Goal: Transaction & Acquisition: Obtain resource

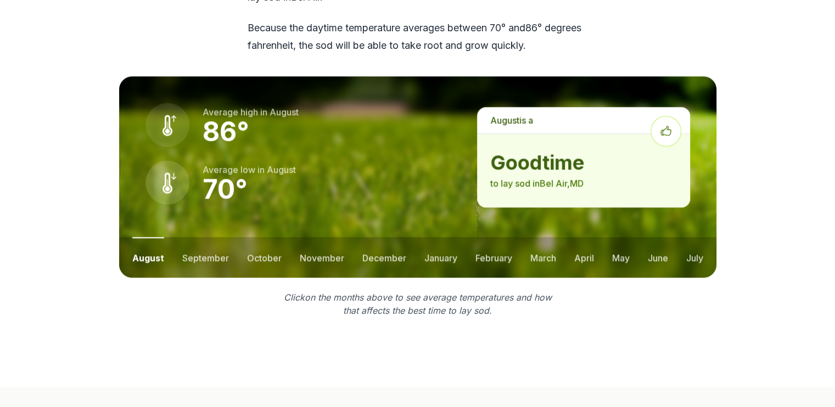
scroll to position [1471, 0]
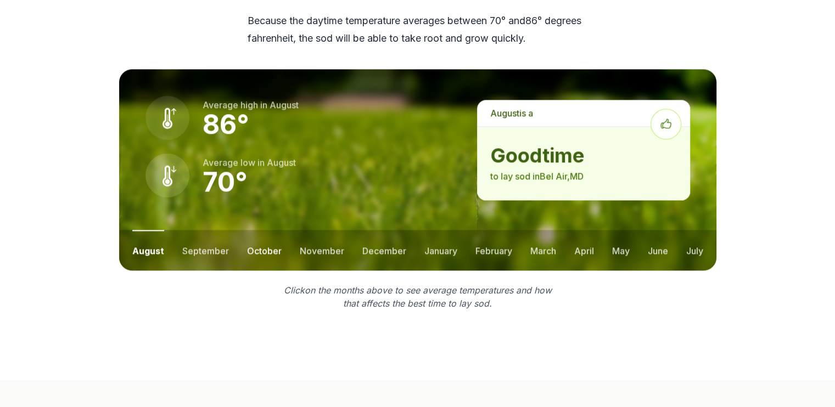
click at [263, 230] on button "october" at bounding box center [264, 250] width 35 height 41
click at [208, 230] on button "september" at bounding box center [202, 250] width 47 height 41
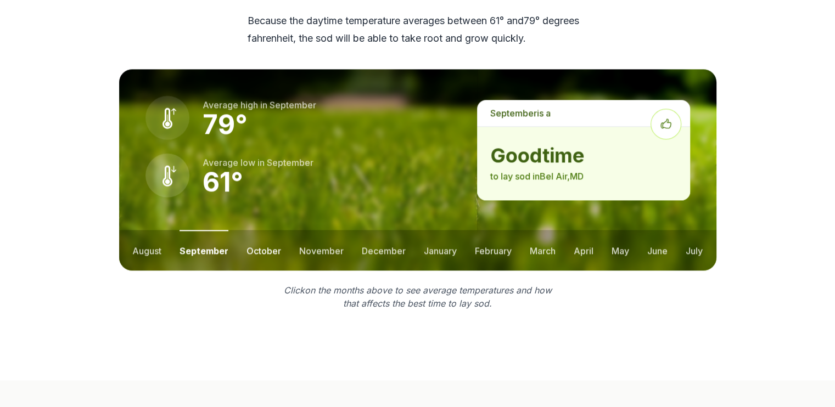
click at [251, 230] on button "october" at bounding box center [263, 250] width 35 height 41
click at [307, 230] on button "november" at bounding box center [321, 250] width 44 height 41
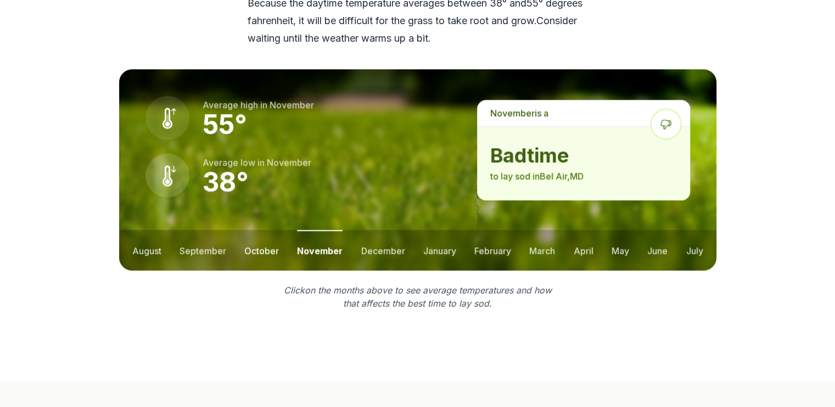
click at [262, 230] on button "october" at bounding box center [261, 250] width 35 height 41
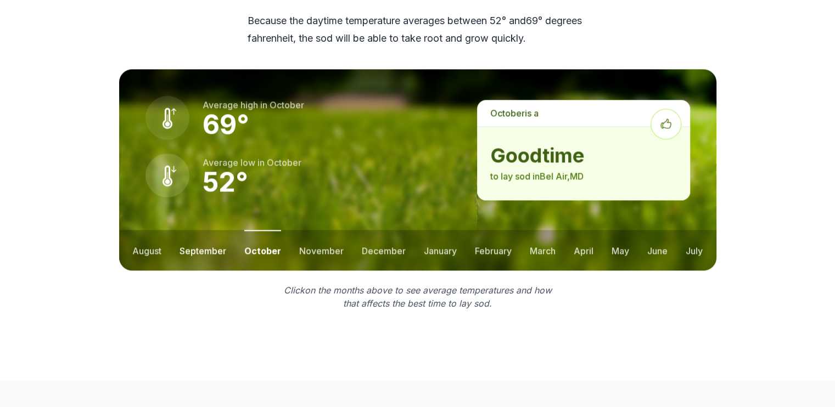
click at [202, 230] on button "september" at bounding box center [202, 250] width 47 height 41
click at [256, 230] on button "october" at bounding box center [263, 250] width 35 height 41
click at [104, 233] on section "Timing it just right Is Now the Best Time to Lay Sod in [GEOGRAPHIC_DATA]? As y…" at bounding box center [418, 99] width 632 height 421
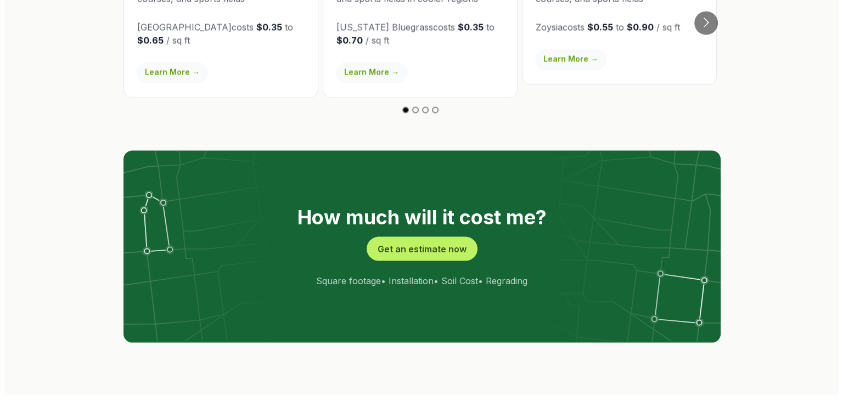
scroll to position [2041, 0]
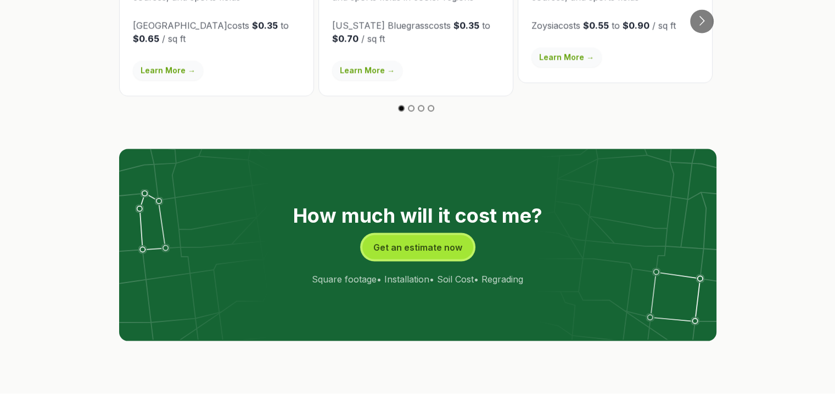
click at [428, 235] on button "Get an estimate now" at bounding box center [417, 247] width 111 height 24
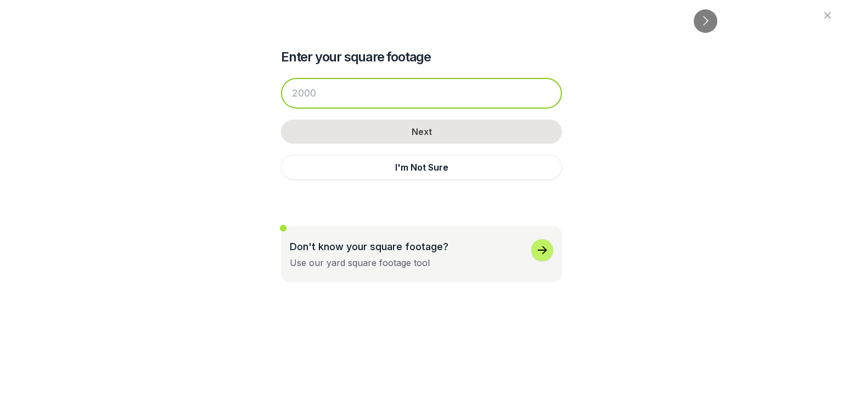
click at [382, 106] on input "number" at bounding box center [421, 93] width 281 height 31
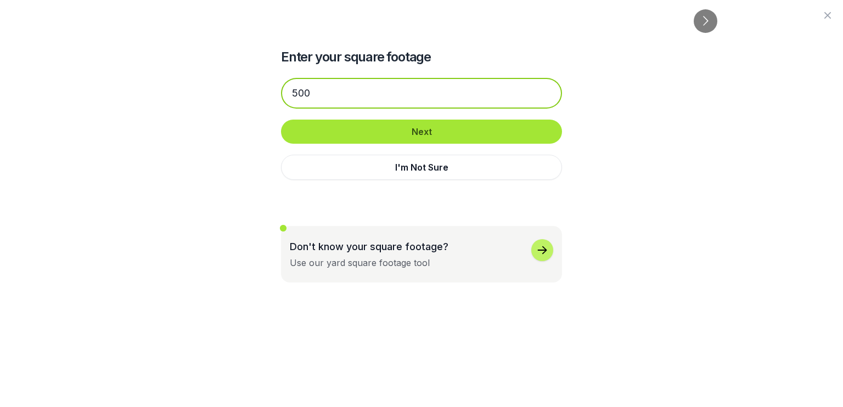
type input "500"
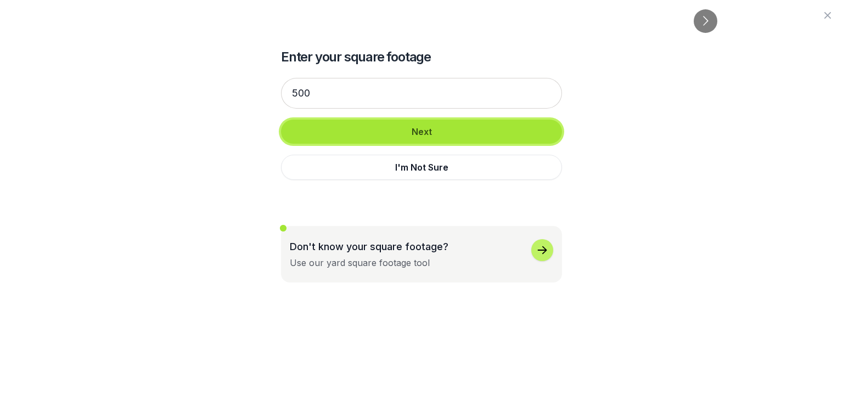
click at [391, 143] on button "Next" at bounding box center [421, 132] width 281 height 24
